Goal: Task Accomplishment & Management: Use online tool/utility

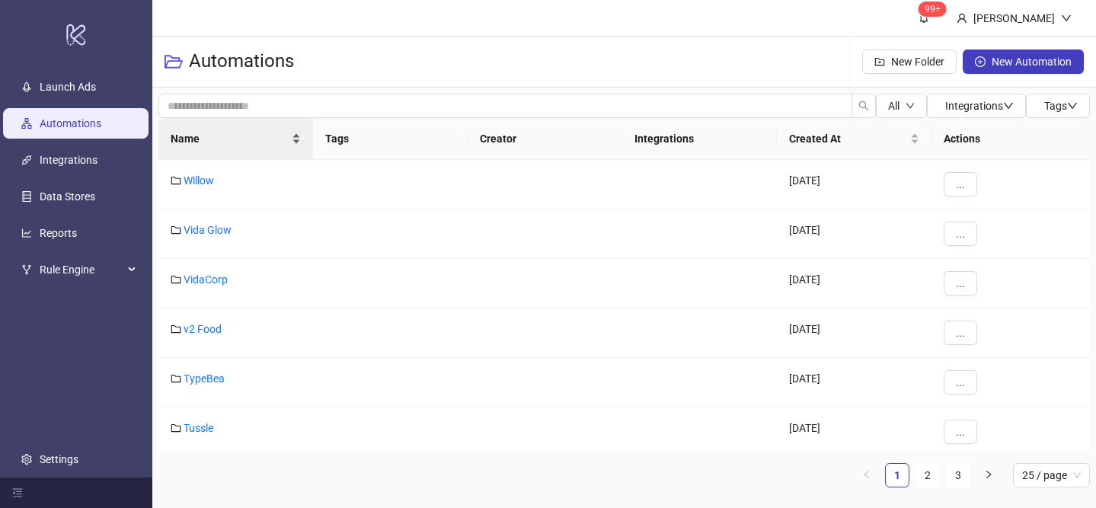
click at [300, 130] on div "Name" at bounding box center [236, 138] width 130 height 17
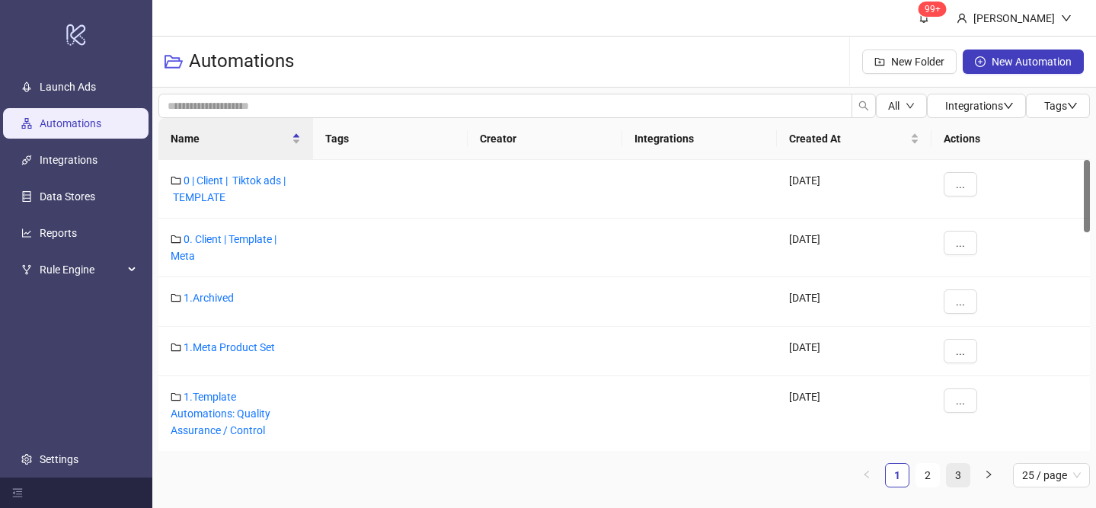
click at [959, 472] on link "3" at bounding box center [958, 475] width 23 height 23
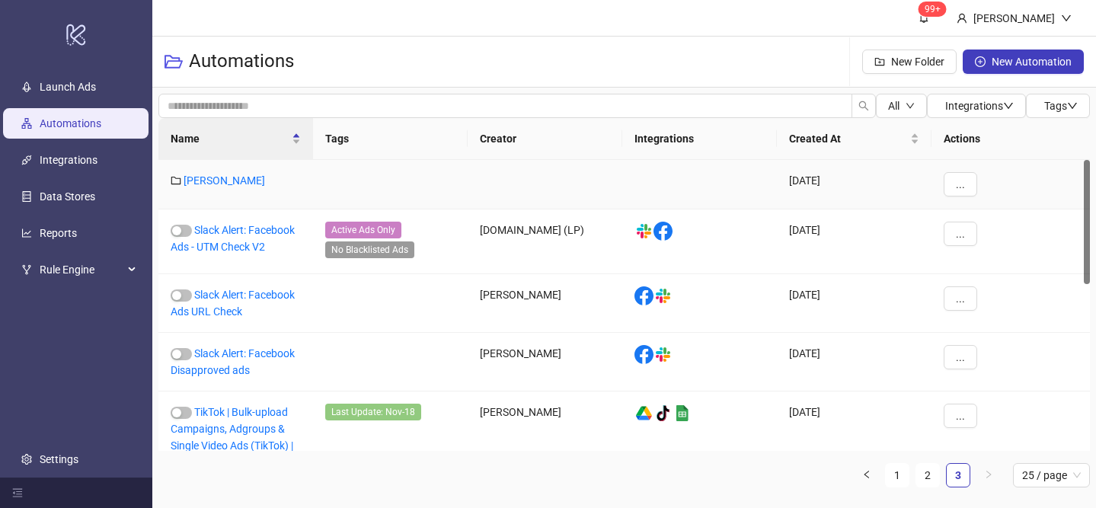
click at [195, 173] on div "[PERSON_NAME]" at bounding box center [235, 185] width 155 height 50
click at [197, 178] on link "[PERSON_NAME]" at bounding box center [225, 180] width 82 height 12
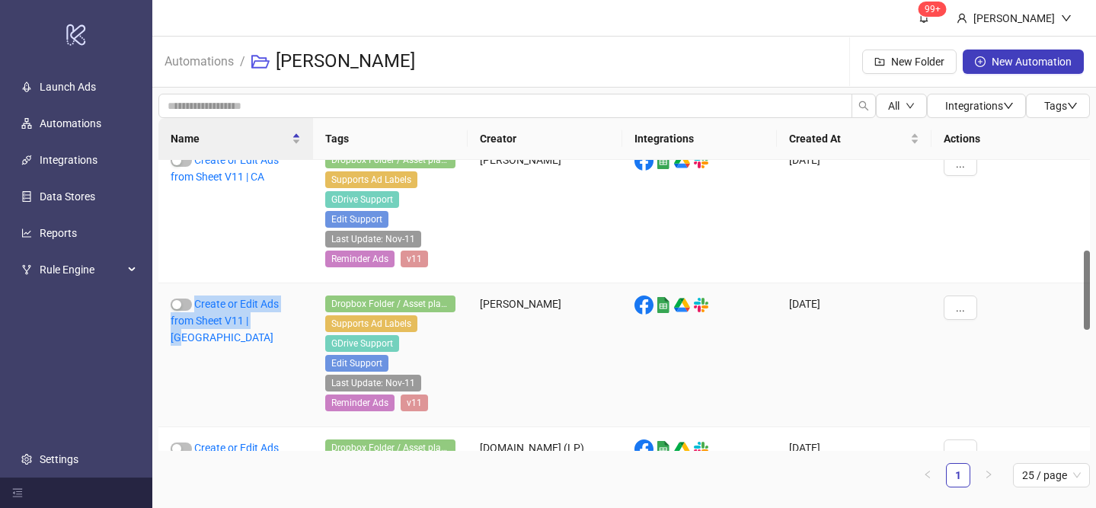
scroll to position [376, 0]
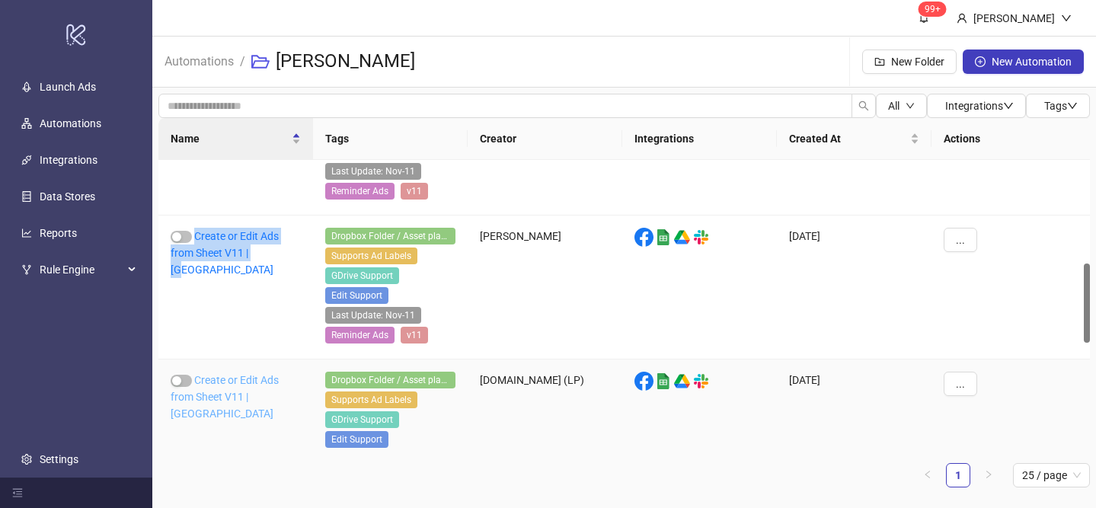
click at [245, 394] on link "Create or Edit Ads from Sheet V11 | US" at bounding box center [225, 397] width 108 height 46
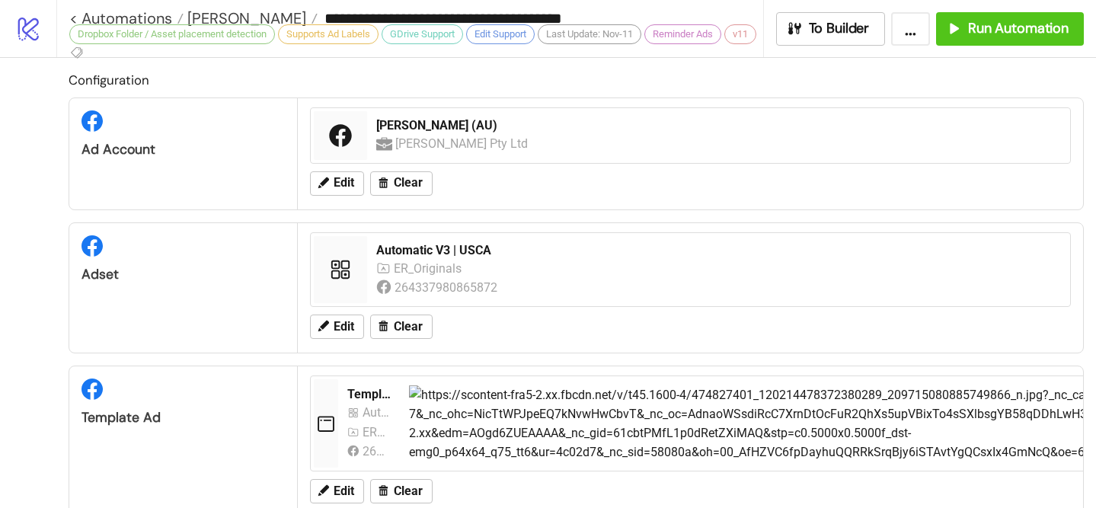
click at [960, 48] on div "**********" at bounding box center [576, 28] width 1040 height 57
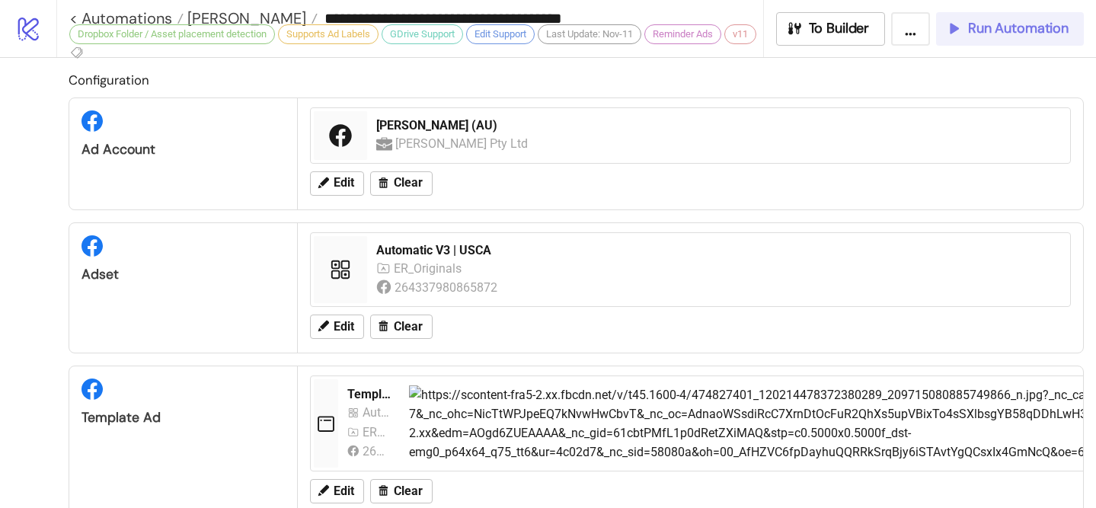
click at [978, 37] on button "Run Automation" at bounding box center [1010, 29] width 148 height 34
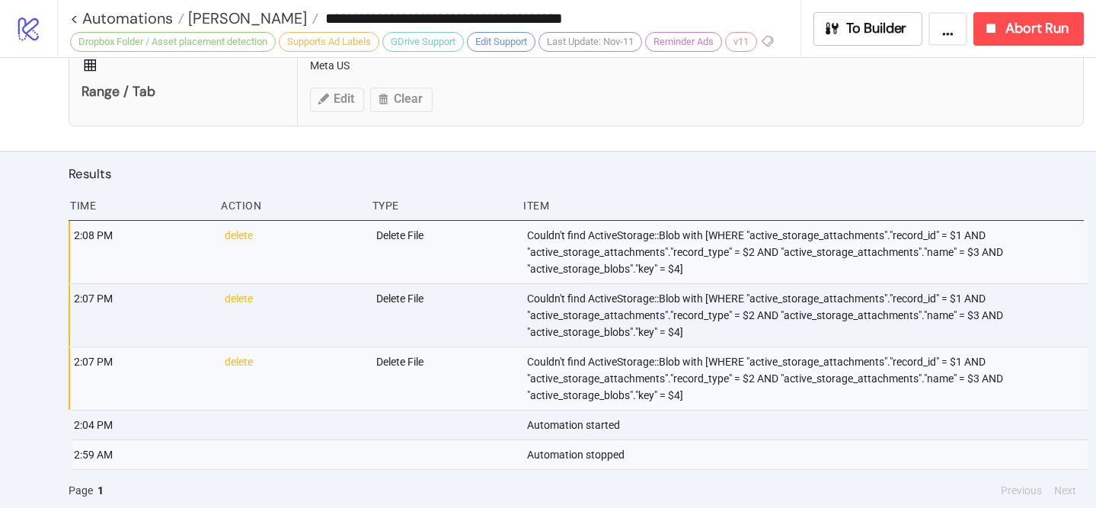
scroll to position [1003, 0]
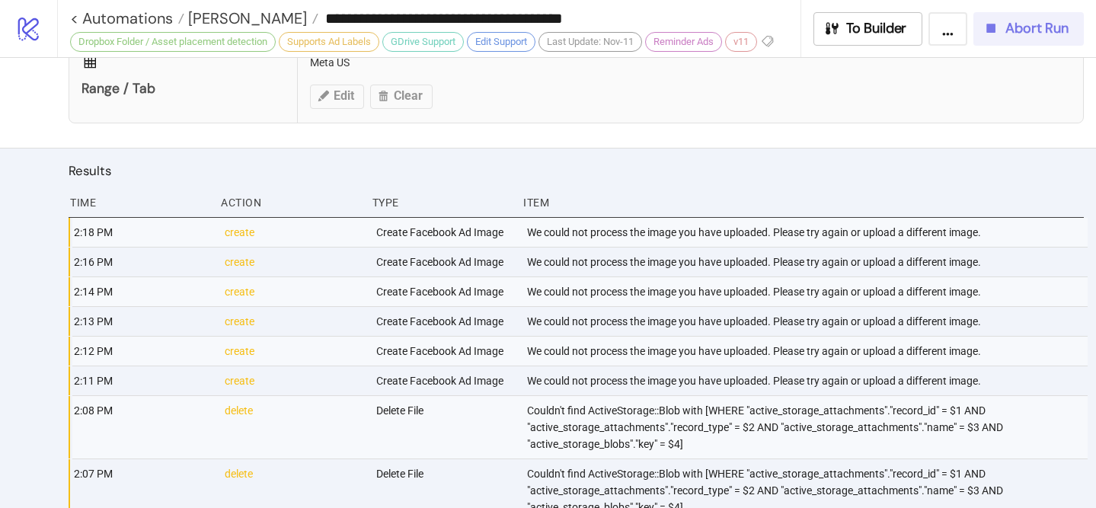
click at [997, 21] on icon "button" at bounding box center [991, 28] width 17 height 17
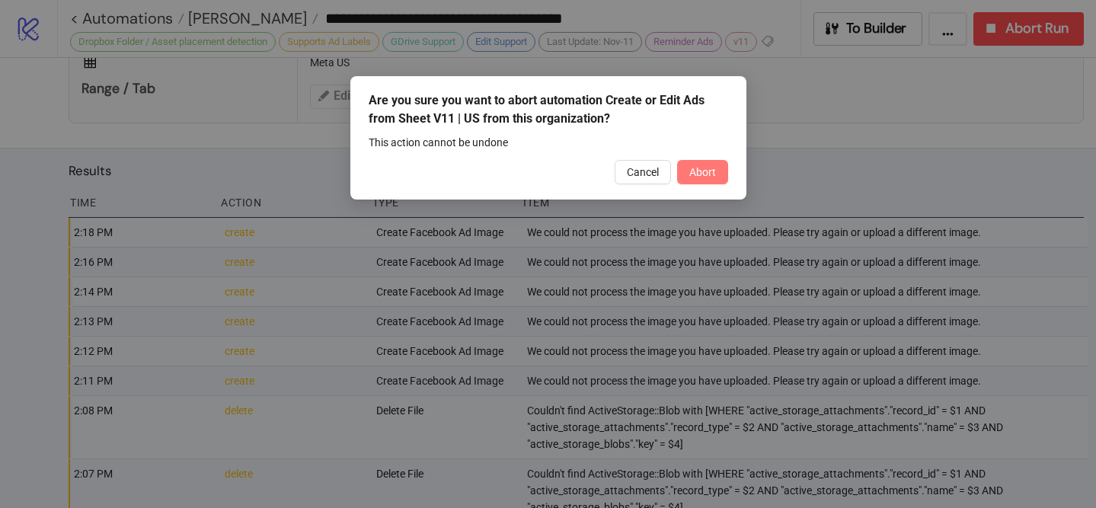
click at [713, 168] on span "Abort" at bounding box center [703, 172] width 27 height 12
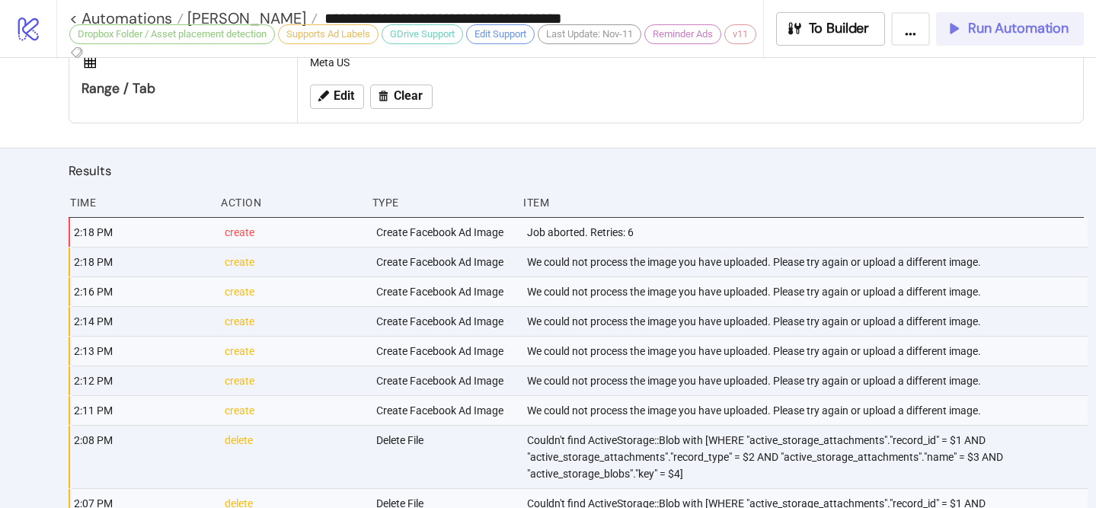
click at [1006, 31] on span "Run Automation" at bounding box center [1018, 29] width 101 height 18
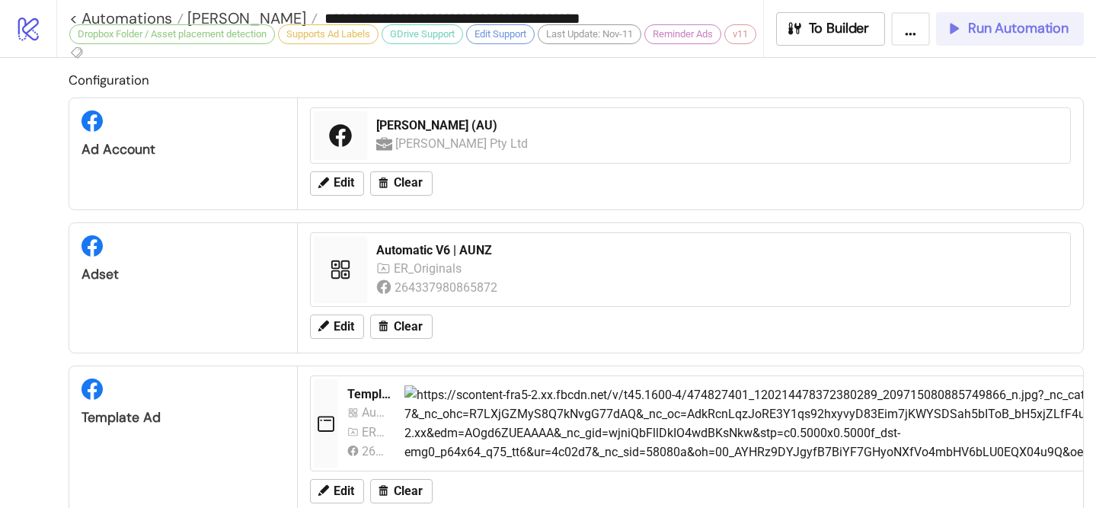
click at [1006, 36] on span "Run Automation" at bounding box center [1018, 29] width 101 height 18
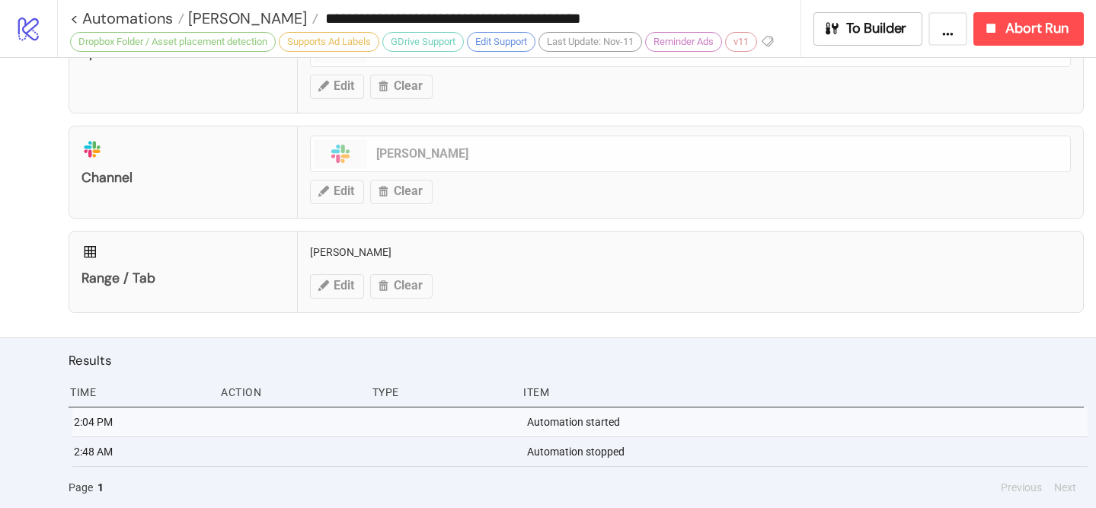
scroll to position [876, 0]
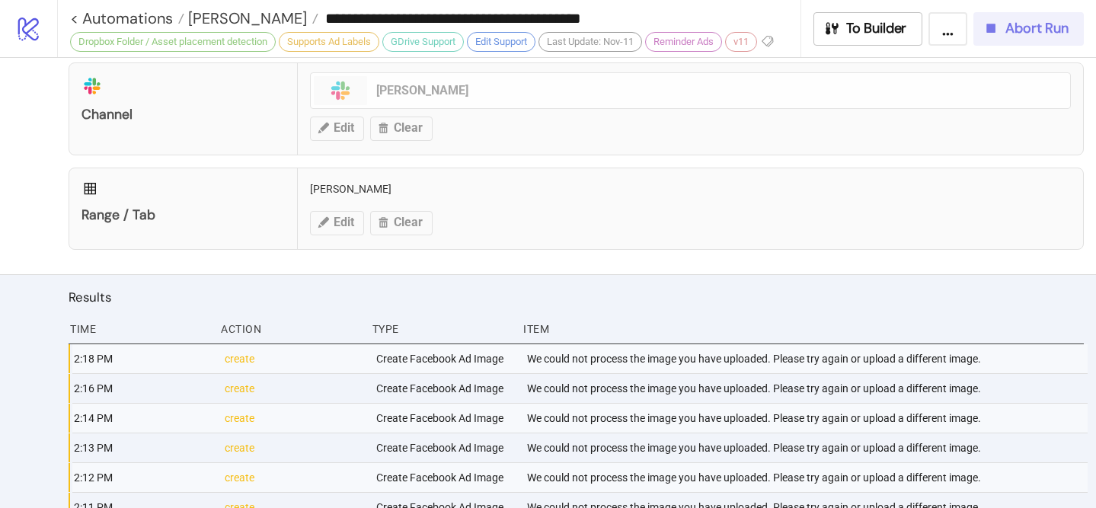
click at [987, 23] on icon "button" at bounding box center [991, 28] width 17 height 17
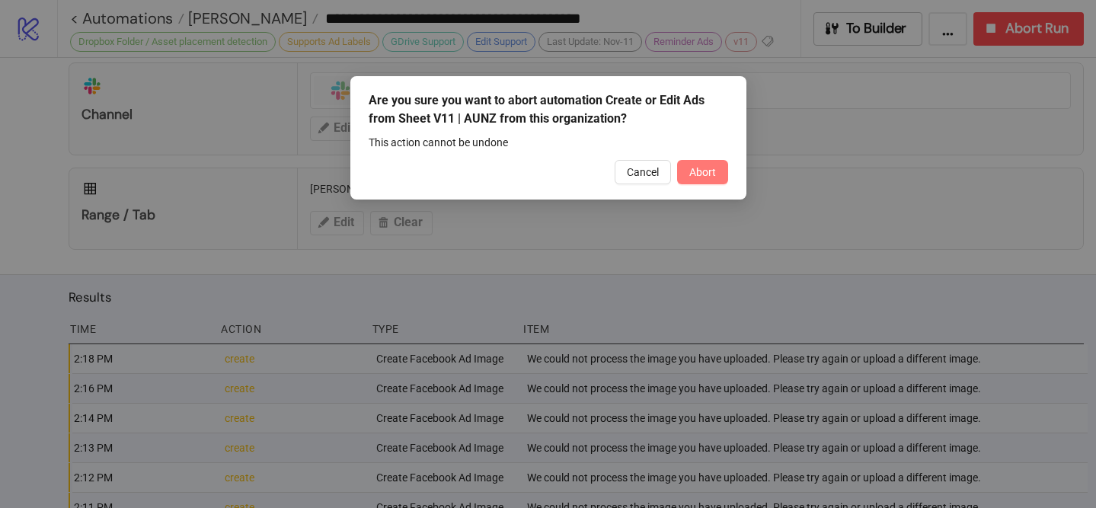
click at [712, 175] on span "Abort" at bounding box center [703, 172] width 27 height 12
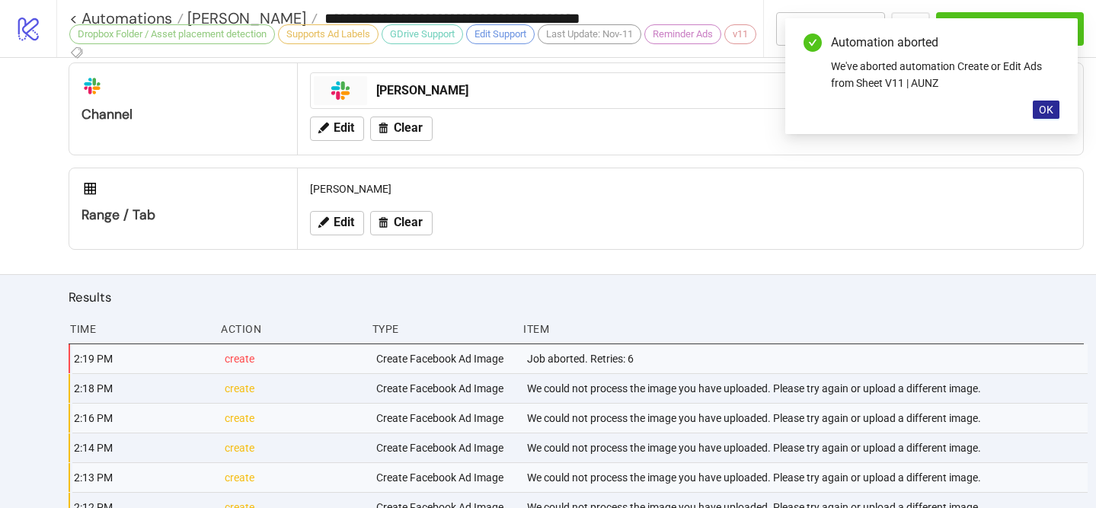
click at [1046, 106] on span "OK" at bounding box center [1046, 110] width 14 height 12
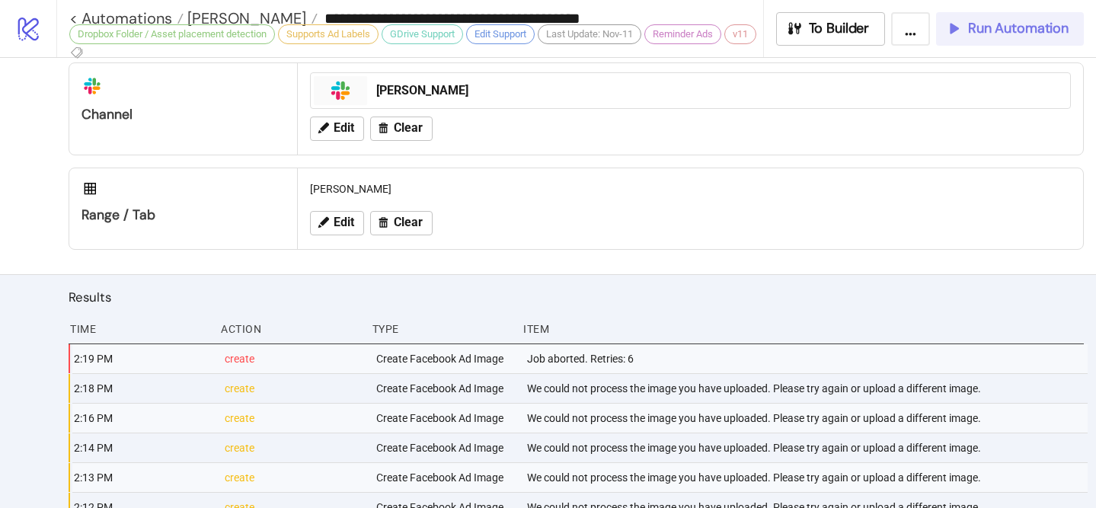
click at [1035, 32] on span "Run Automation" at bounding box center [1018, 29] width 101 height 18
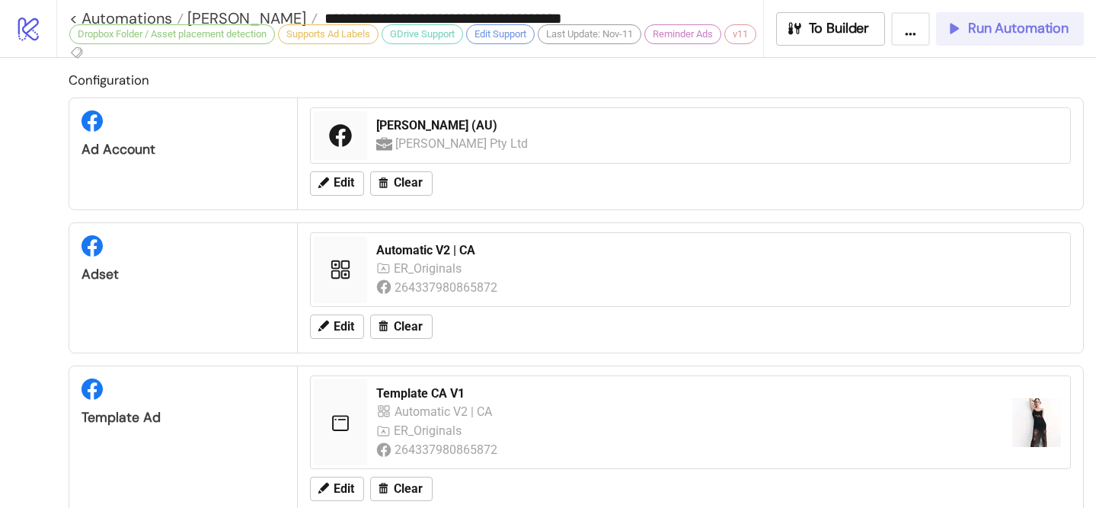
click at [991, 24] on span "Run Automation" at bounding box center [1018, 29] width 101 height 18
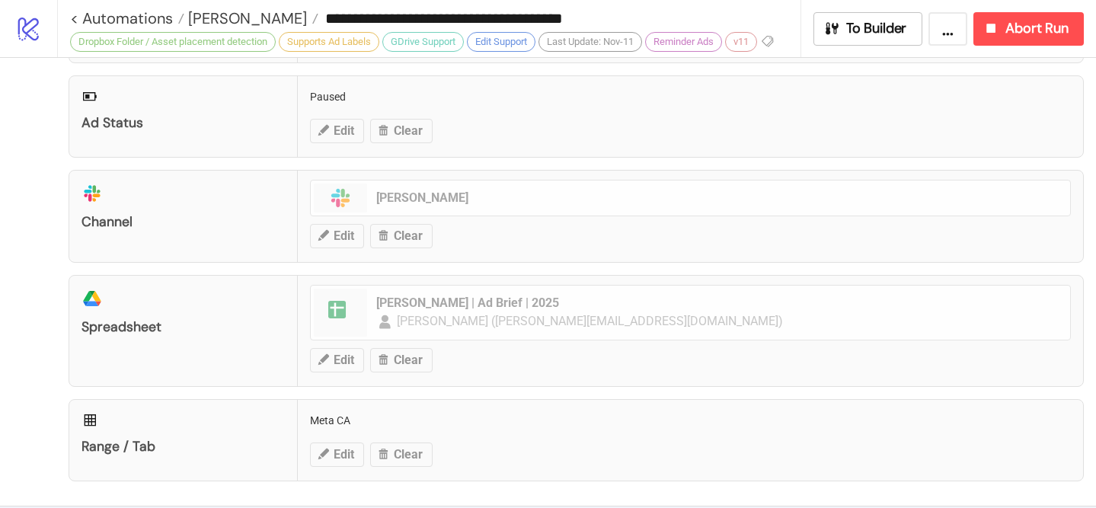
scroll to position [874, 0]
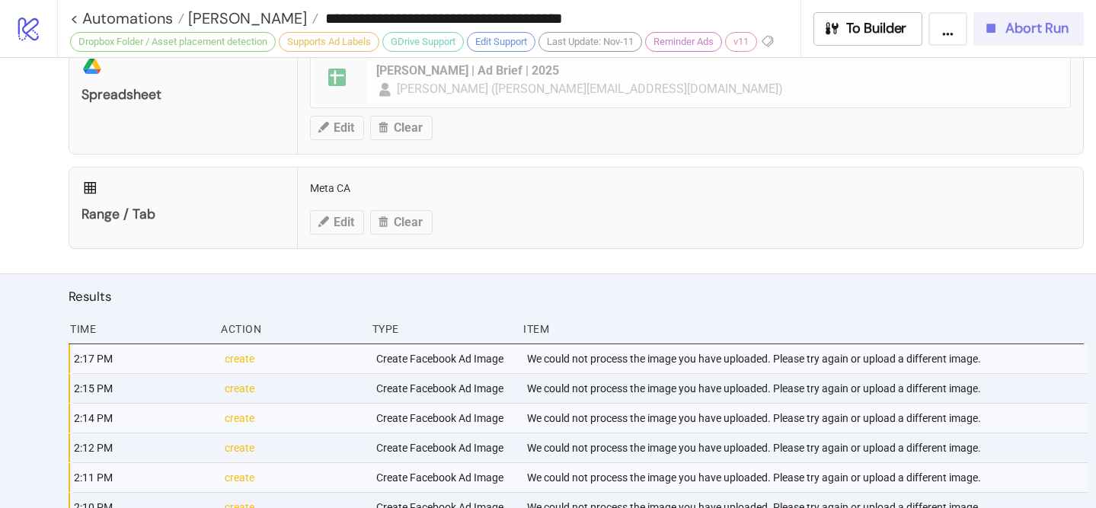
click at [994, 25] on icon "button" at bounding box center [991, 28] width 9 height 9
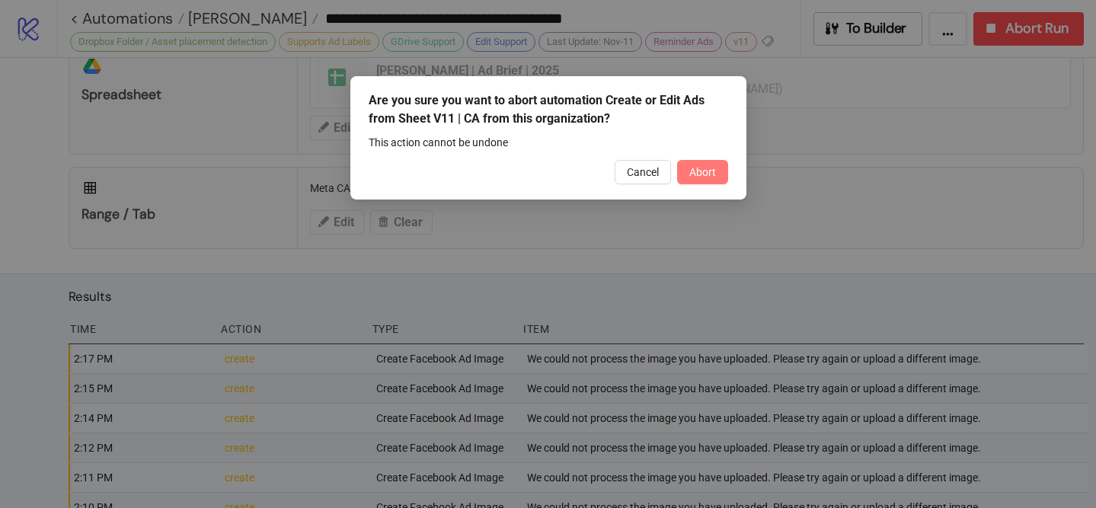
click at [716, 169] on button "Abort" at bounding box center [702, 172] width 51 height 24
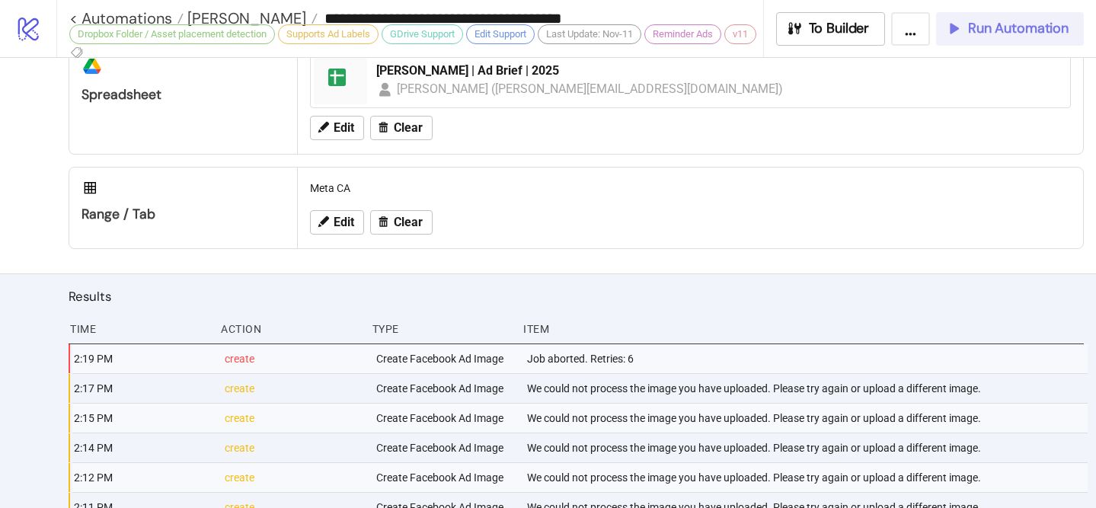
click at [972, 35] on span "Run Automation" at bounding box center [1018, 29] width 101 height 18
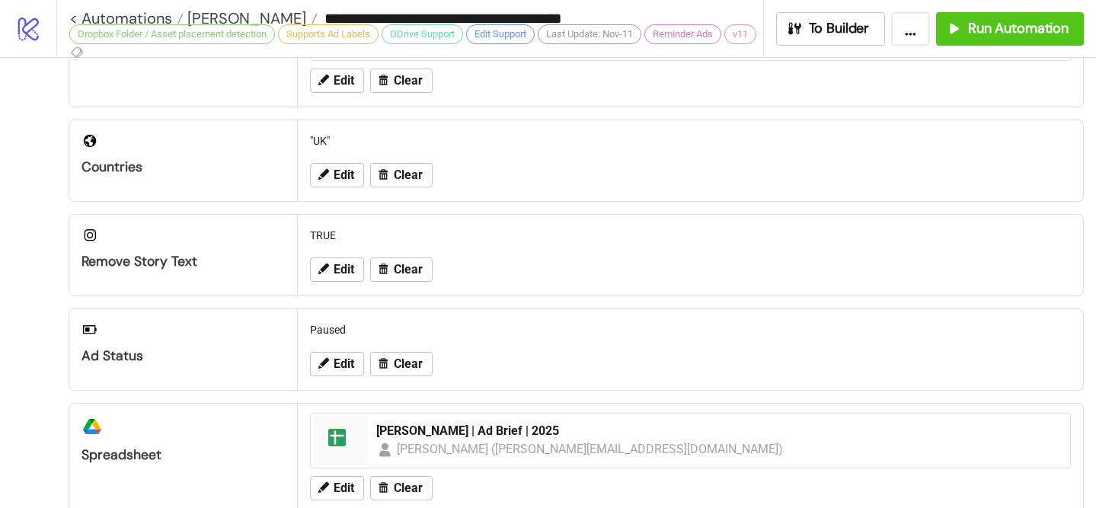
scroll to position [421, 0]
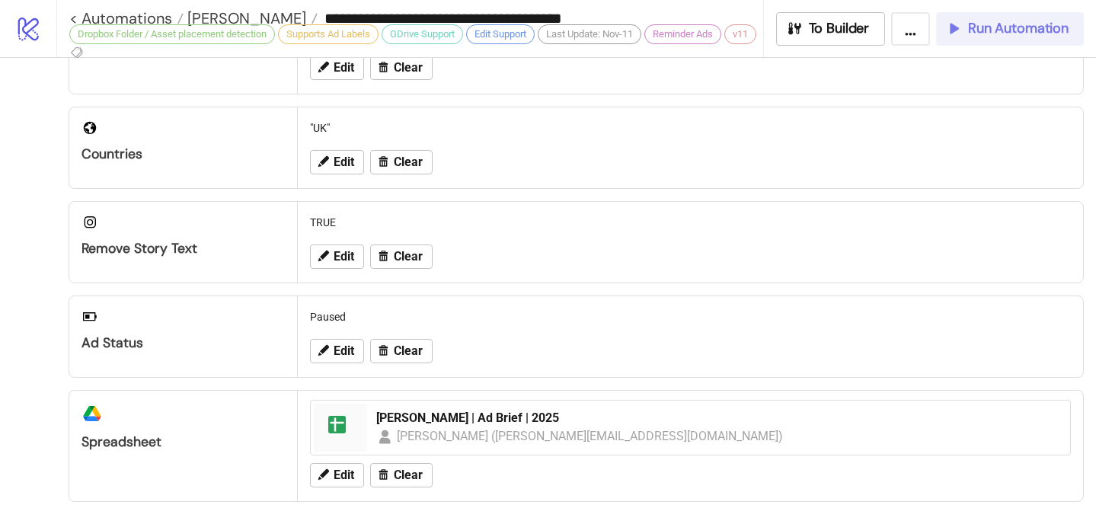
click at [966, 43] on button "Run Automation" at bounding box center [1010, 29] width 148 height 34
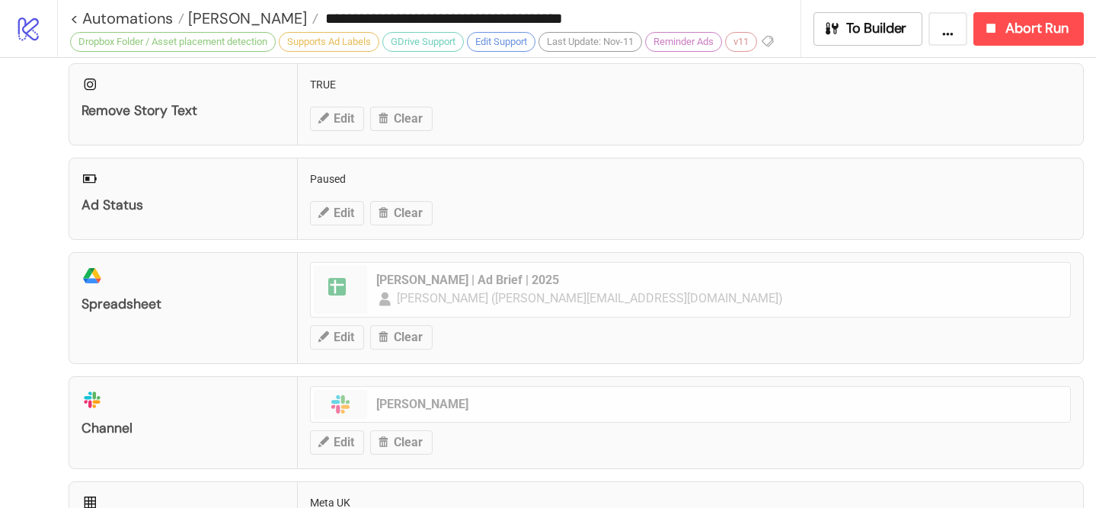
scroll to position [811, 0]
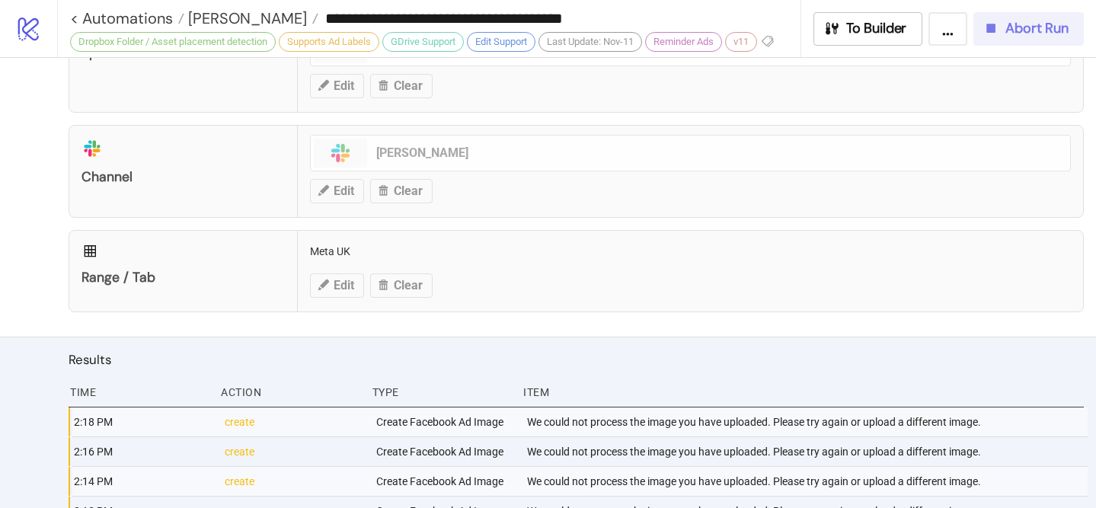
click at [988, 20] on icon "button" at bounding box center [991, 28] width 17 height 17
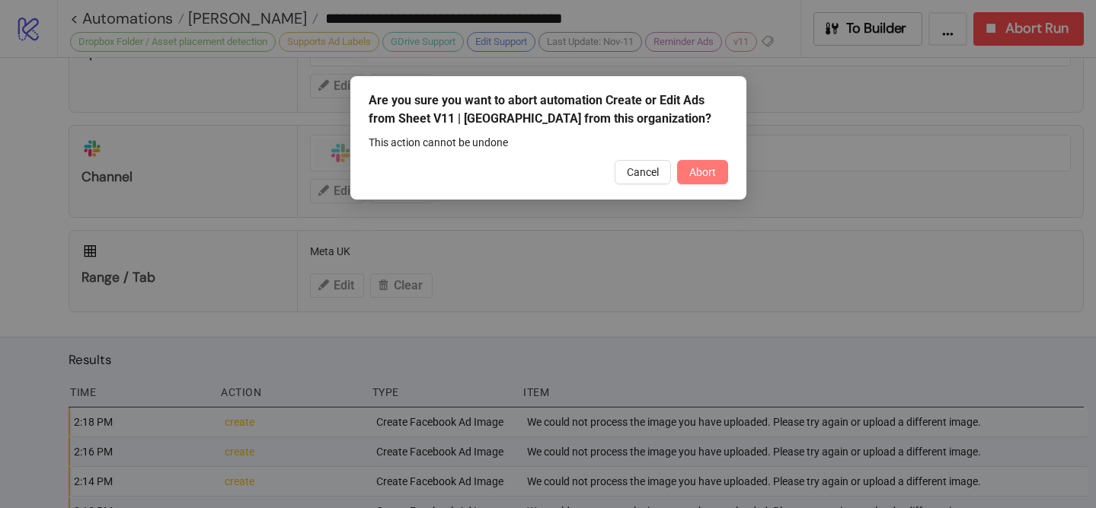
click at [703, 169] on span "Abort" at bounding box center [703, 172] width 27 height 12
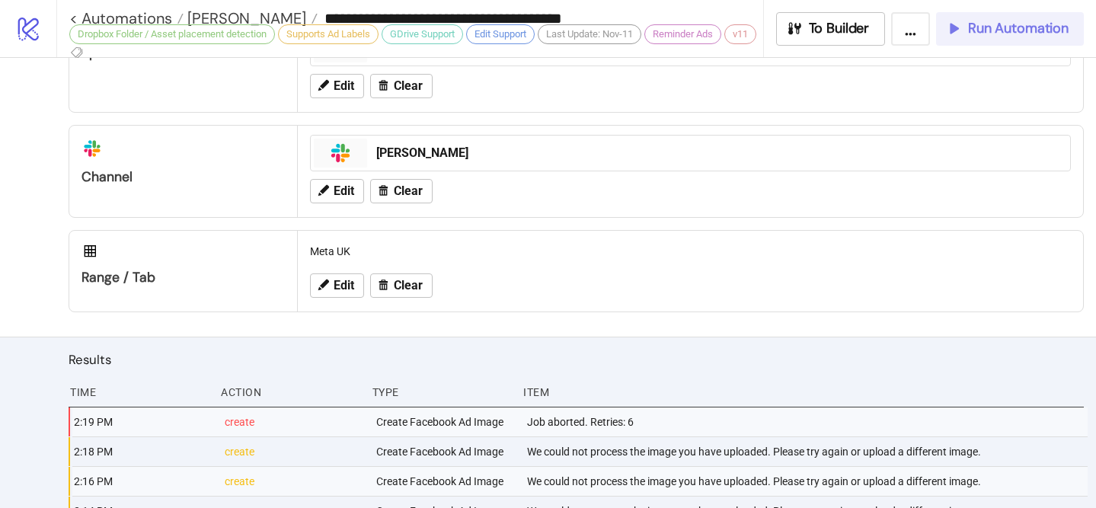
click at [972, 37] on span "Run Automation" at bounding box center [1018, 29] width 101 height 18
